Goal: Task Accomplishment & Management: Manage account settings

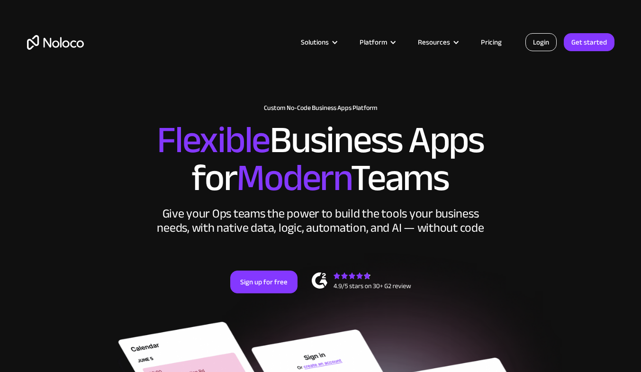
click at [541, 42] on link "Login" at bounding box center [540, 42] width 31 height 18
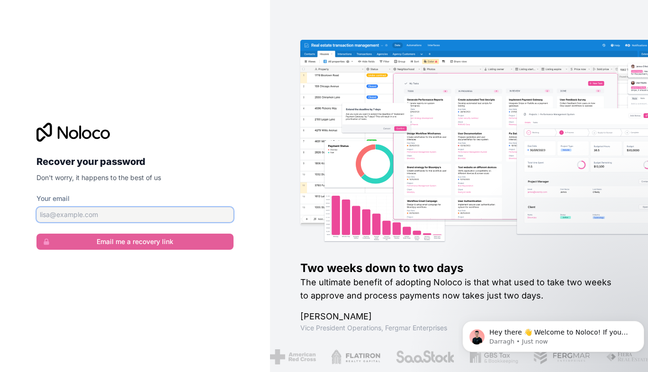
click at [154, 215] on input "Your email" at bounding box center [134, 214] width 197 height 15
click at [121, 217] on input "Your email" at bounding box center [134, 214] width 197 height 15
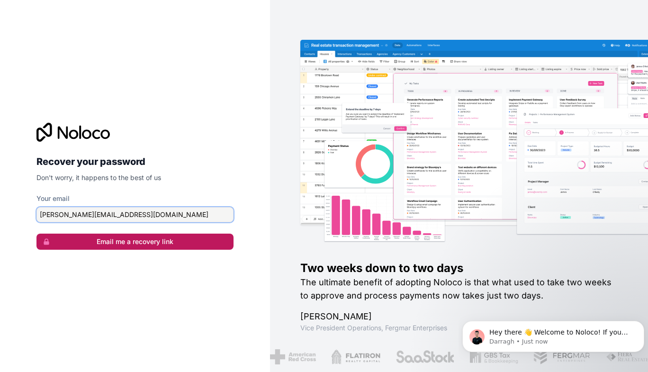
type input "[PERSON_NAME][EMAIL_ADDRESS][DOMAIN_NAME]"
click at [136, 241] on button "Email me a recovery link" at bounding box center [134, 241] width 197 height 16
